Goal: Task Accomplishment & Management: Complete application form

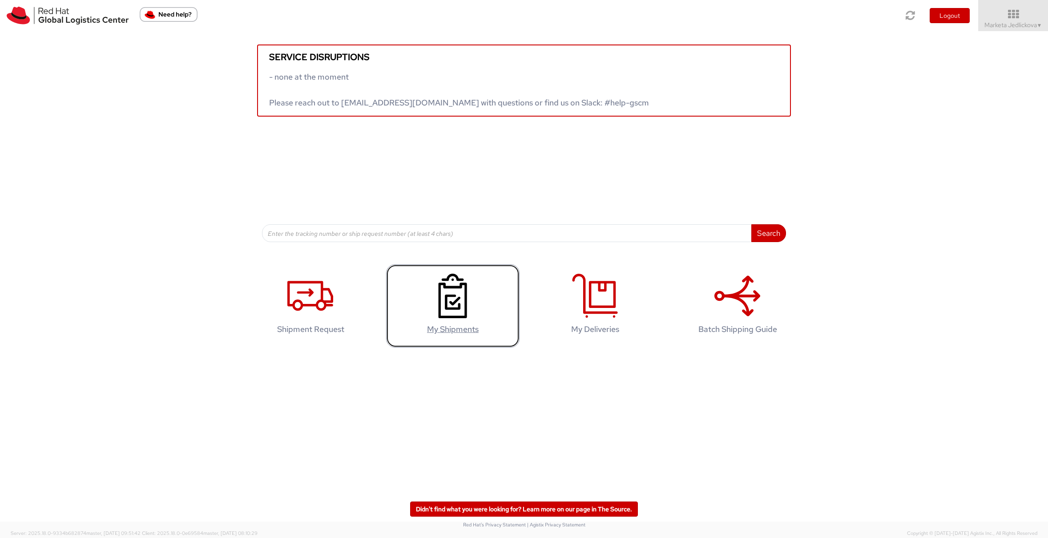
click at [449, 306] on icon at bounding box center [453, 295] width 46 height 44
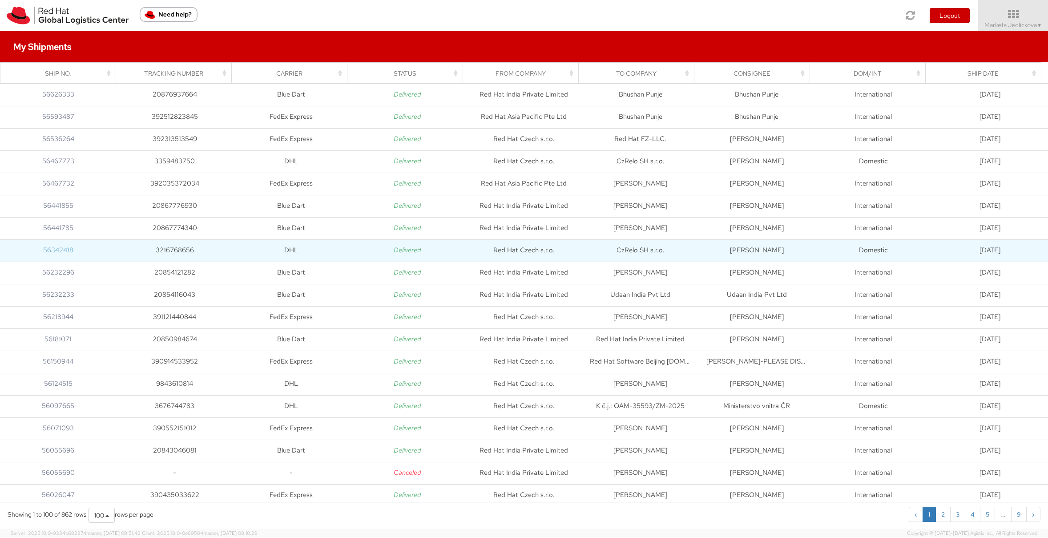
click at [52, 250] on link "56342418" at bounding box center [58, 249] width 30 height 9
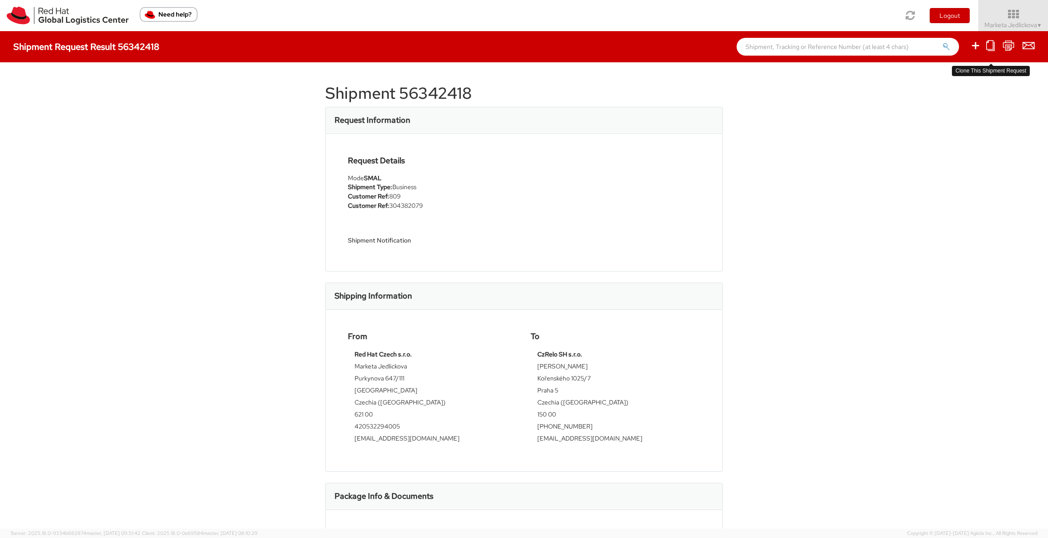
click at [989, 45] on icon at bounding box center [990, 45] width 8 height 11
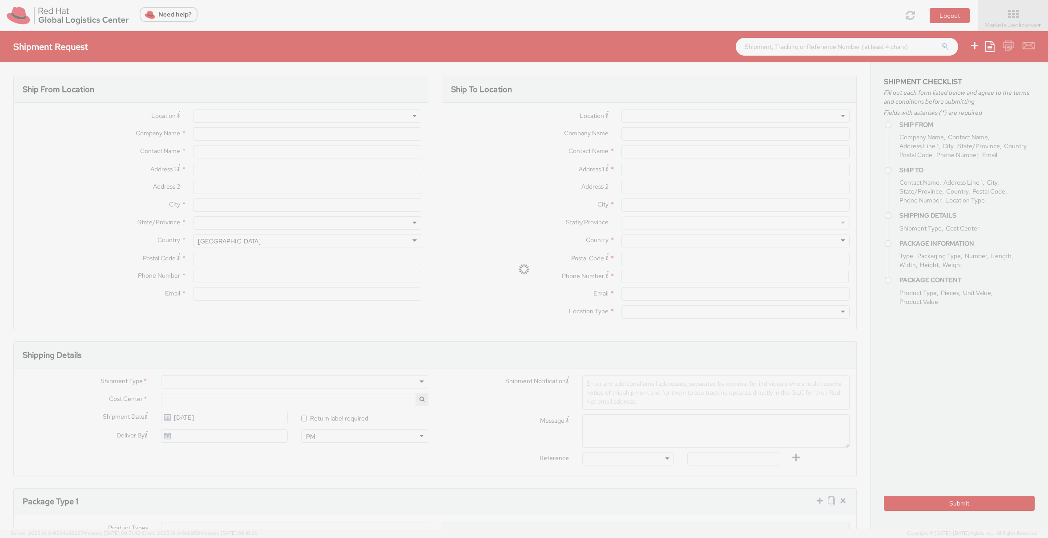
select select
type input "Red Hat Czech s.r.o."
type input "Marketa Jedlickova"
type input "Purkynova 647/111"
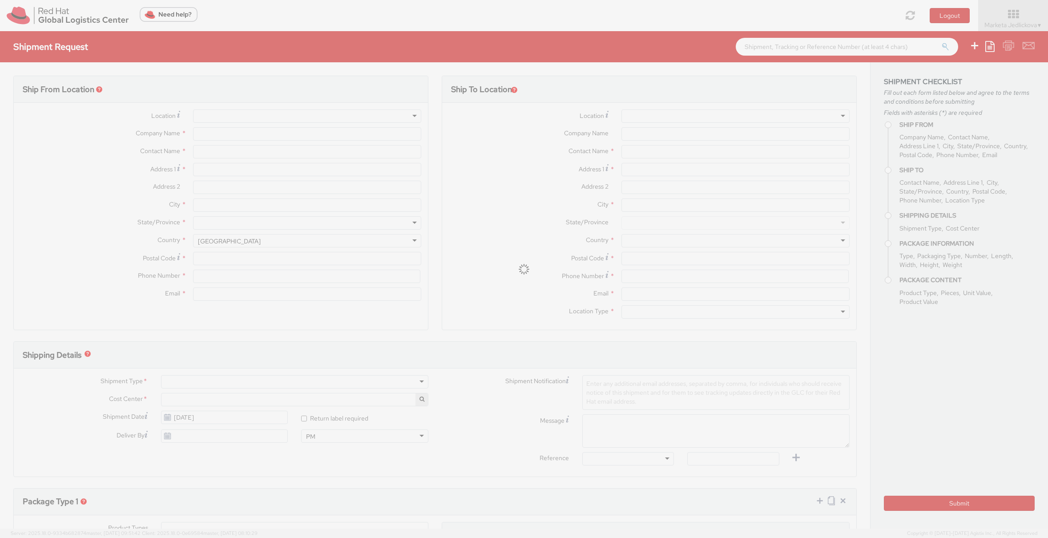
type input "[GEOGRAPHIC_DATA]"
type input "621 00"
type input "420532294005"
type input "[EMAIL_ADDRESS][DOMAIN_NAME]"
type input "CzRelo SH s.r.o."
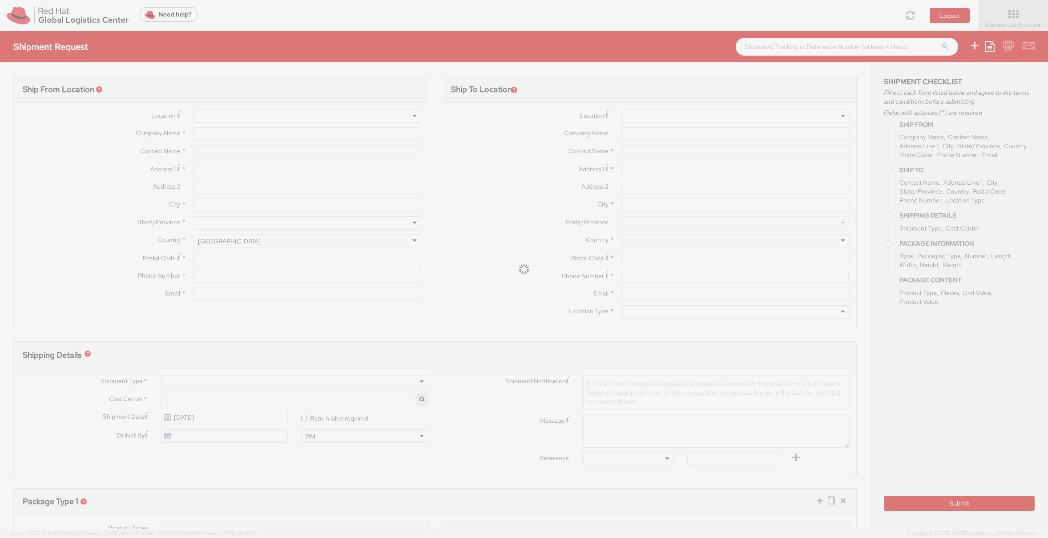
type input "[PERSON_NAME]"
type input "Kořenského 1025/7"
type input "Praha 5"
type input "150 00"
type input "[PHONE_NUMBER]"
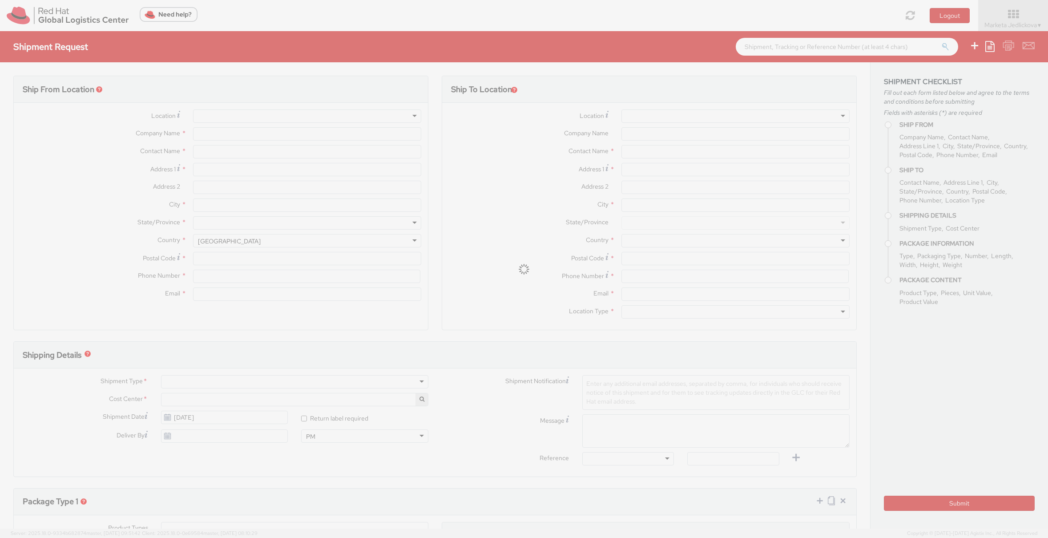
type input "[EMAIL_ADDRESS][DOMAIN_NAME]"
type input "809"
select select "DOCUMENT"
type input "1"
type input "24.13"
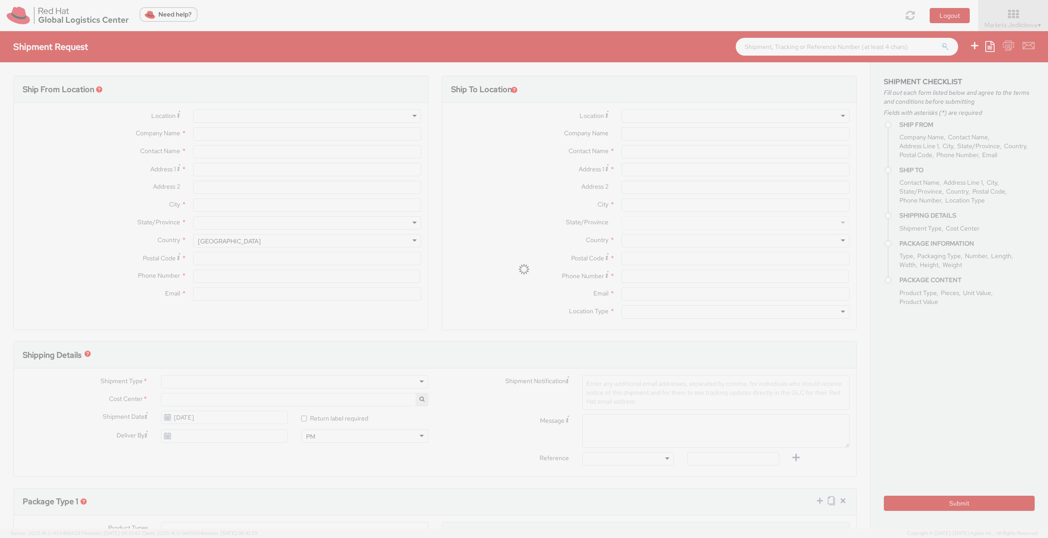
type input "31.75"
type input "0.64"
select select "CM"
type input "0.5"
select select "KGS"
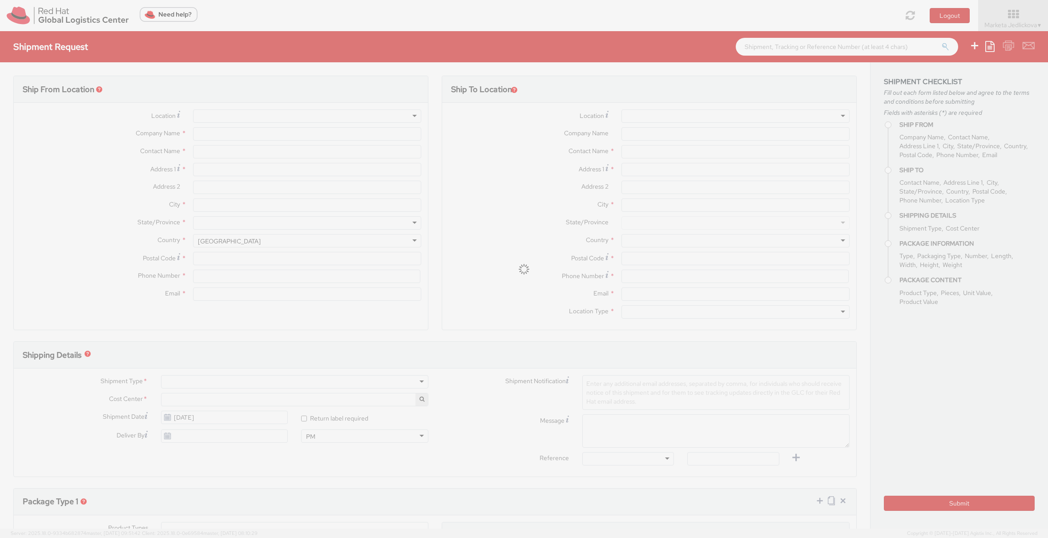
type input "Documents"
select select "DOCUMENT"
type input "1.00"
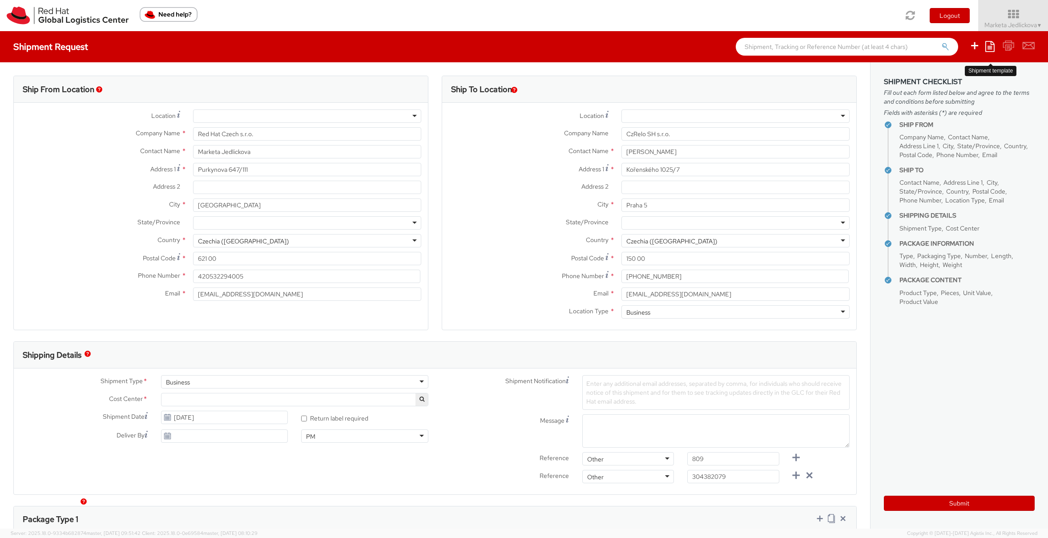
select select "809"
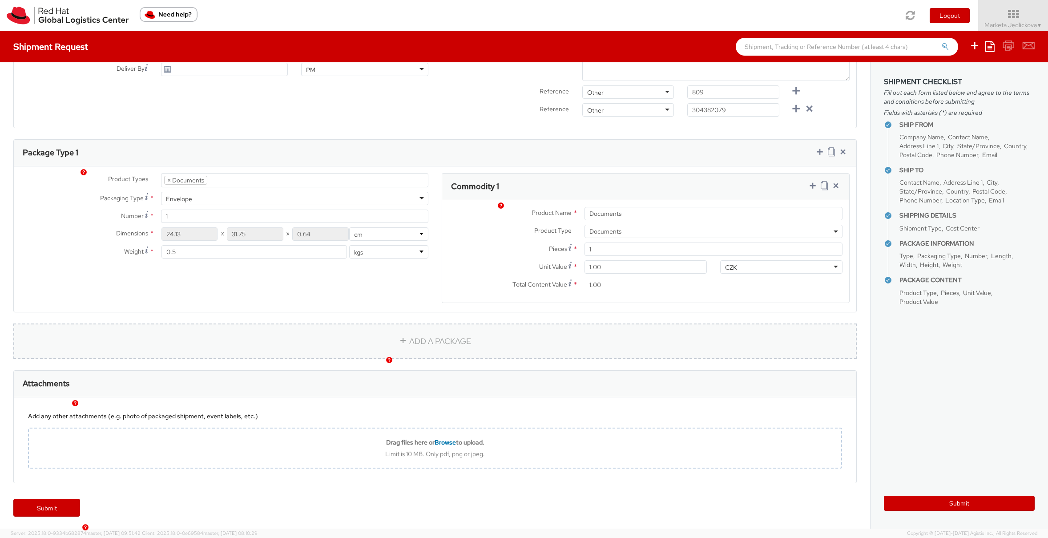
scroll to position [368, 0]
click at [51, 504] on link "Submit" at bounding box center [46, 506] width 67 height 18
